Goal: Task Accomplishment & Management: Use online tool/utility

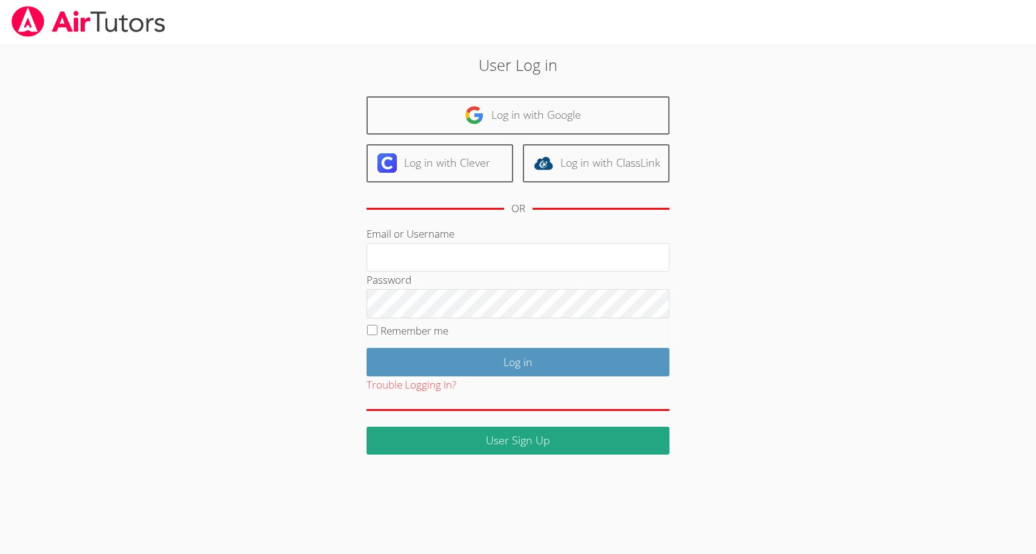
type input "[EMAIL_ADDRESS][DOMAIN_NAME]"
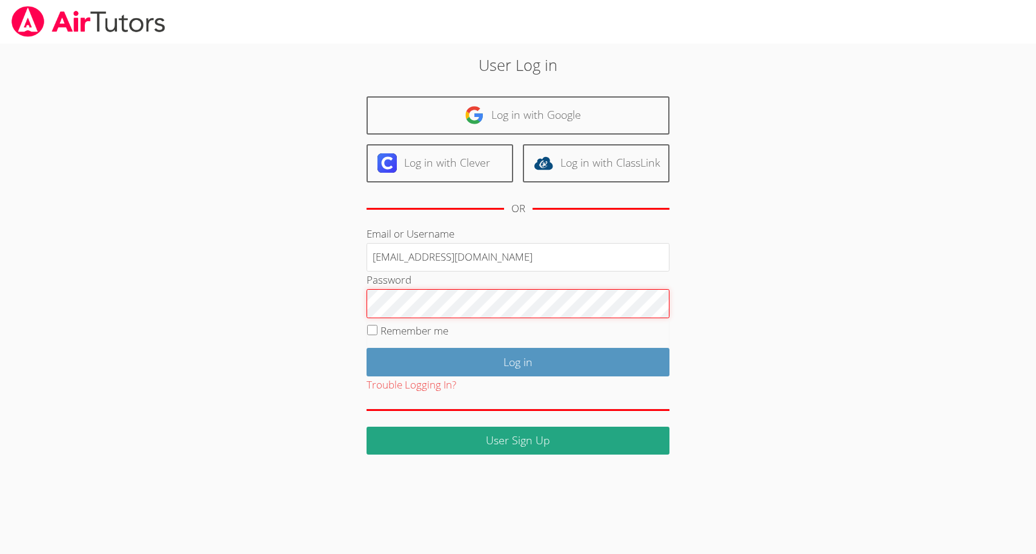
click at [518, 360] on input "Log in" at bounding box center [518, 362] width 303 height 28
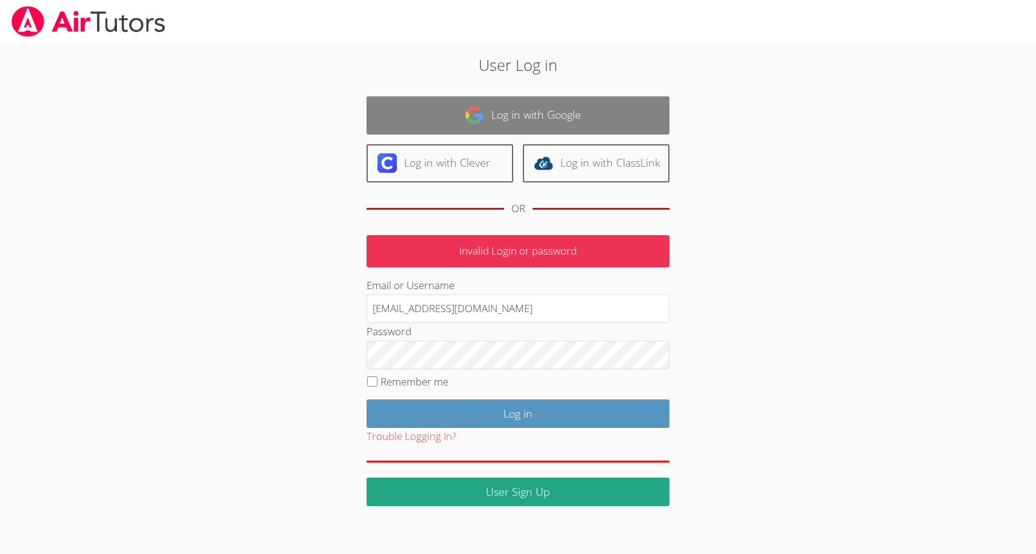
click at [458, 110] on link "Log in with Google" at bounding box center [518, 115] width 303 height 38
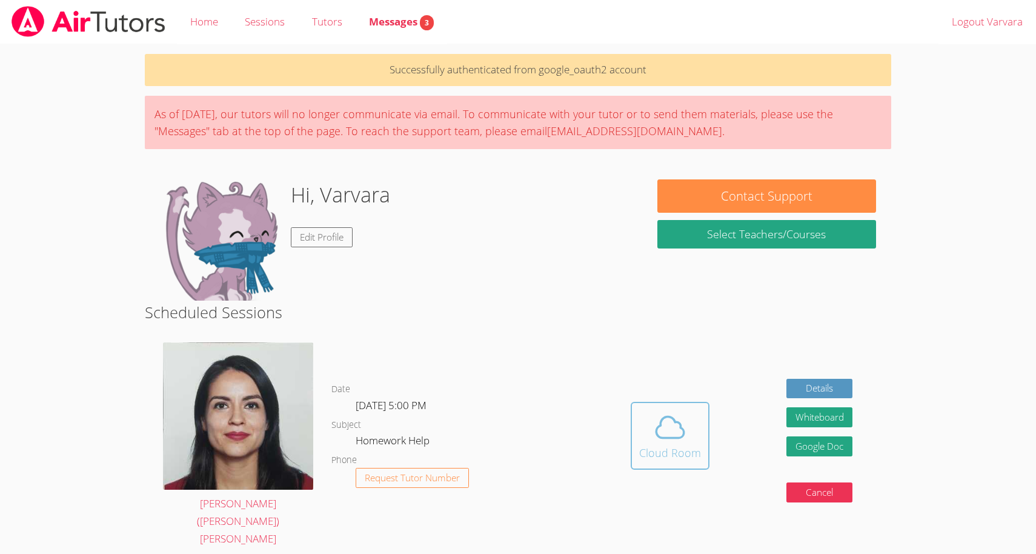
click at [670, 411] on icon at bounding box center [670, 427] width 34 height 34
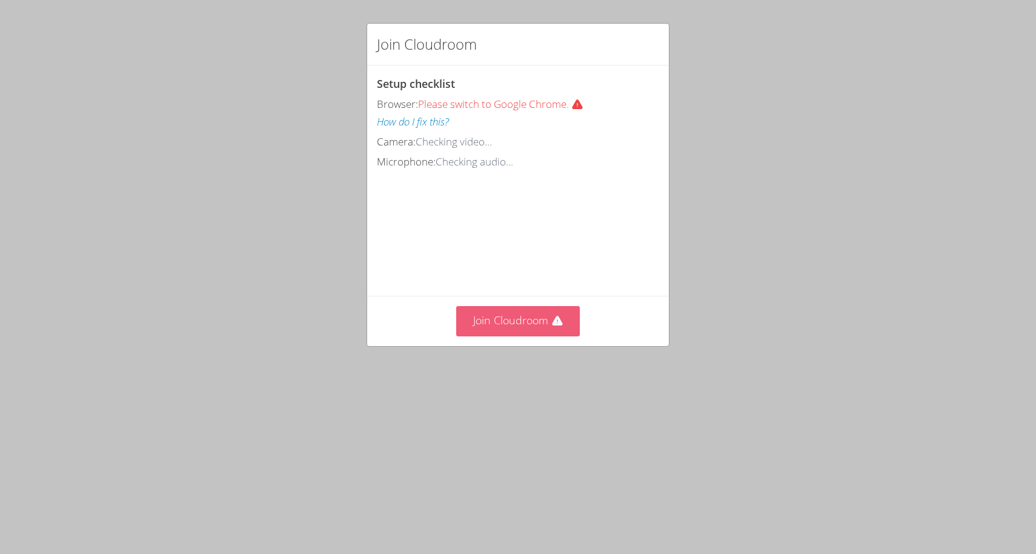
click at [516, 316] on button "Join Cloudroom" at bounding box center [518, 321] width 124 height 30
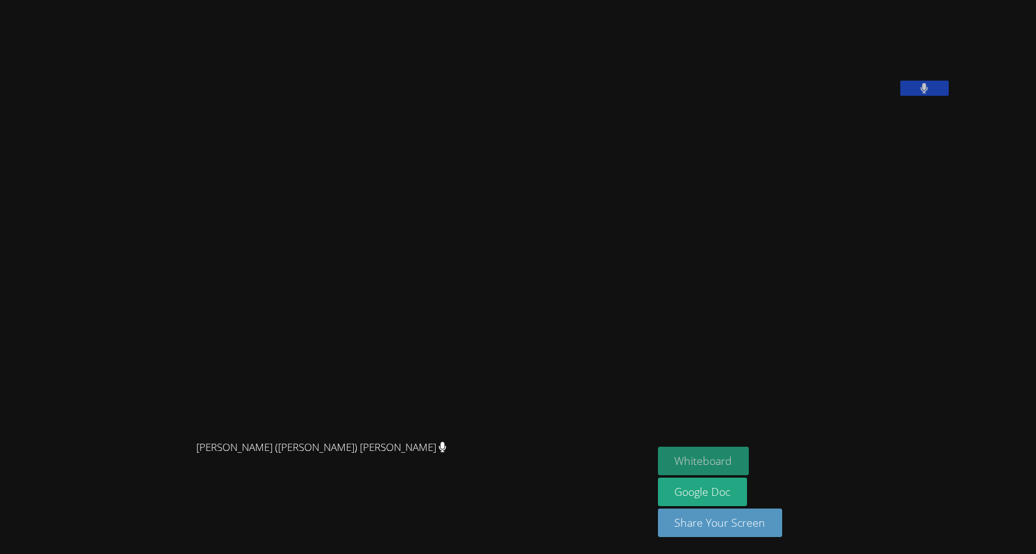
click at [658, 461] on button "Whiteboard" at bounding box center [704, 461] width 92 height 28
click at [730, 524] on button "Share Your Screen" at bounding box center [720, 522] width 125 height 28
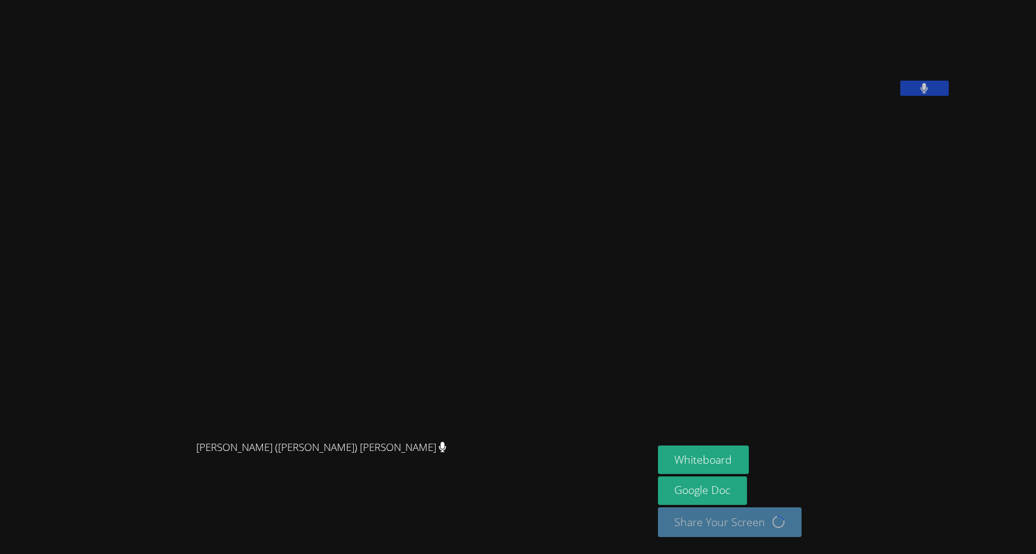
click at [702, 441] on aside "[PERSON_NAME] Whiteboard Google Doc Share Your Screen Loading..." at bounding box center [804, 277] width 303 height 554
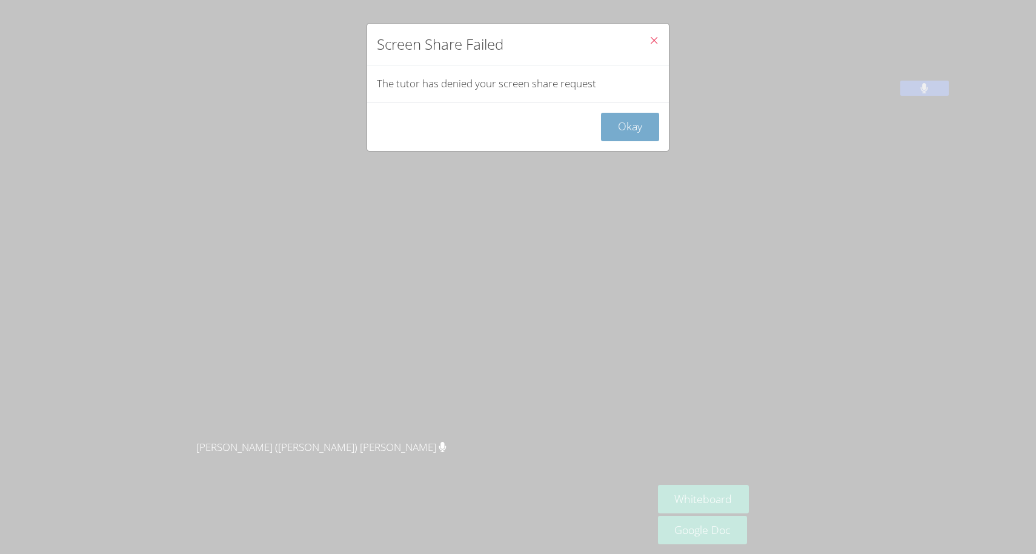
click at [637, 125] on button "Okay" at bounding box center [630, 127] width 58 height 28
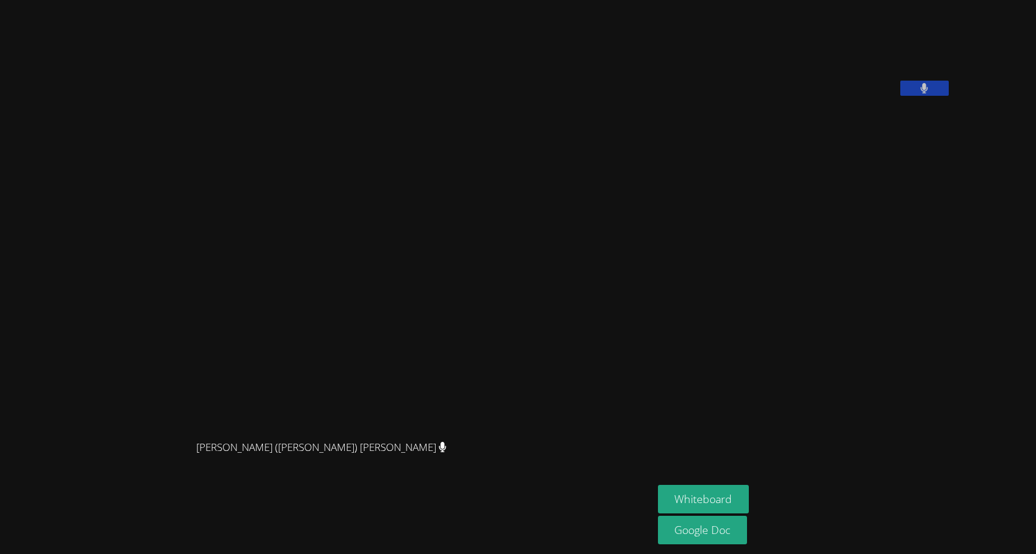
drag, startPoint x: 714, startPoint y: 16, endPoint x: 834, endPoint y: 374, distance: 377.3
click at [834, 374] on aside "[PERSON_NAME] Whiteboard Google Doc" at bounding box center [804, 277] width 303 height 554
drag, startPoint x: 767, startPoint y: 13, endPoint x: 747, endPoint y: 322, distance: 309.7
click at [747, 322] on aside "[PERSON_NAME] Whiteboard Google Doc" at bounding box center [804, 277] width 303 height 554
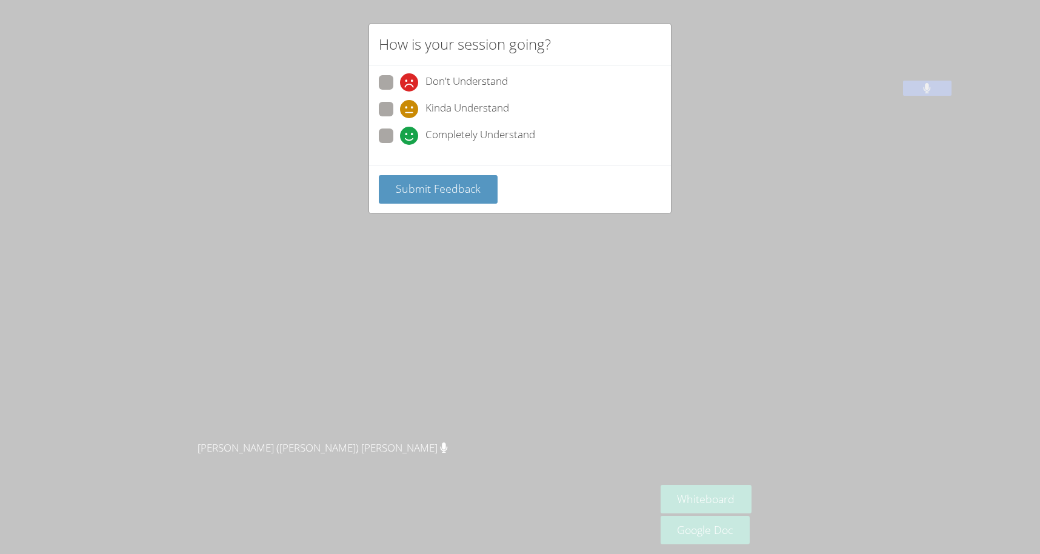
click at [439, 131] on span "Completely Understand" at bounding box center [480, 136] width 110 height 18
click at [410, 131] on input "Completely Understand" at bounding box center [405, 133] width 10 height 10
radio input "true"
click at [422, 187] on span "Submit Feedback" at bounding box center [438, 188] width 85 height 15
